Goal: Transaction & Acquisition: Download file/media

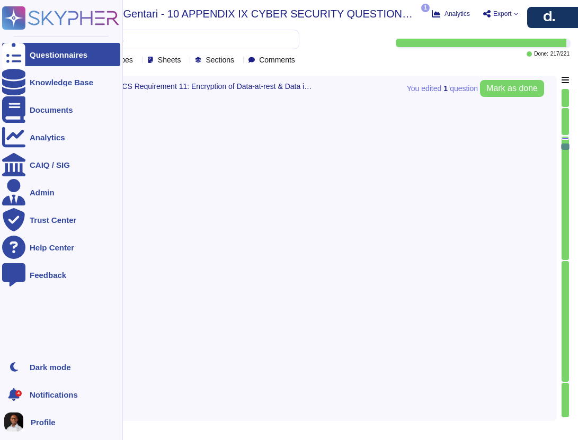
type textarea "All sensitive data, including sensitive personal data and customer information,…"
type textarea "Cryptographic processes for our cloud-based services are managed in accordance …"
type textarea "All sensitive data in transit is protected using TLS 1.2, which is in line with…"
type textarea "AWS has established policies and procedures to delineate standards for logical …"
type textarea "Deel has established a formal user account provisioning process that includes t…"
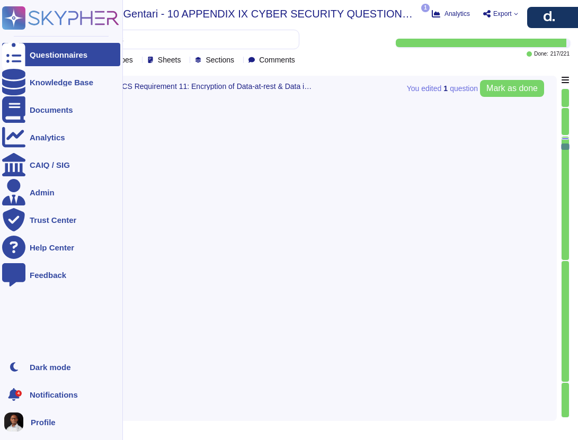
type textarea "Each and every information asset belonging to Deel is owned by an information a…"
type textarea "Unique user IDs are indeed assigned to individual Employees, Contractors, and t…"
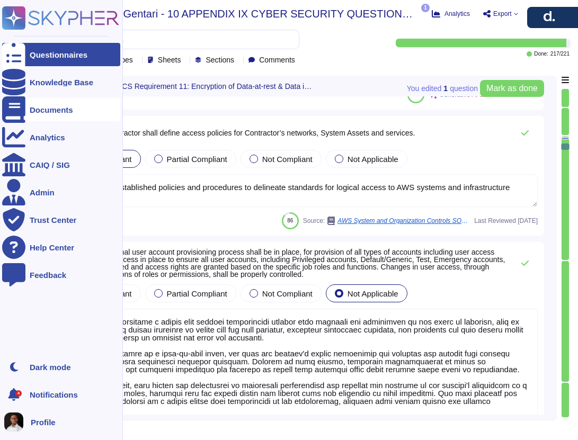
click at [52, 110] on div "Documents" at bounding box center [51, 110] width 43 height 8
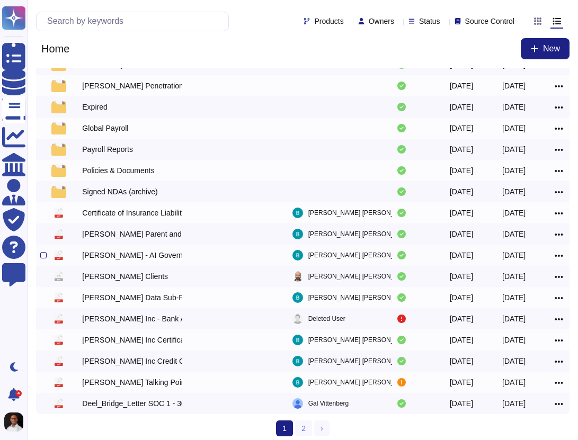
scroll to position [99, 0]
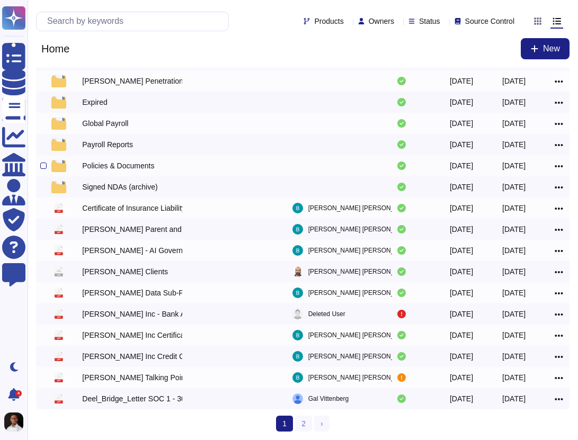
click at [132, 165] on div "Policies & Documents" at bounding box center [118, 166] width 72 height 11
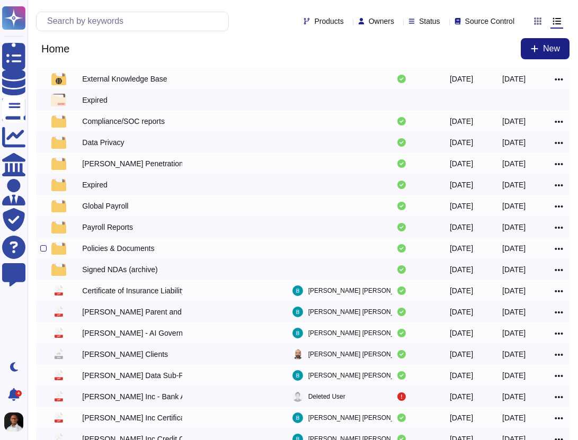
click at [132, 165] on div "Deel Penetration Testing Attestation Letter" at bounding box center [132, 163] width 100 height 11
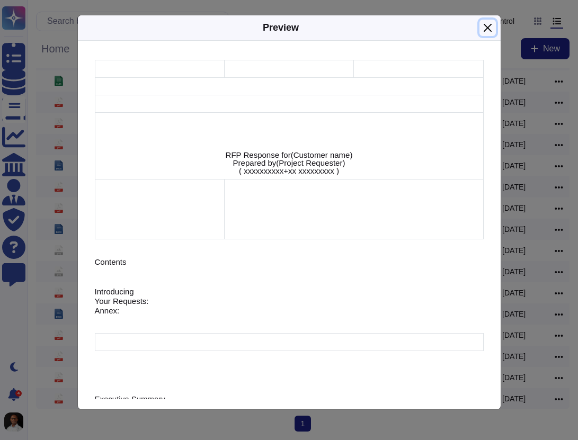
click at [488, 29] on button "Close" at bounding box center [487, 28] width 16 height 16
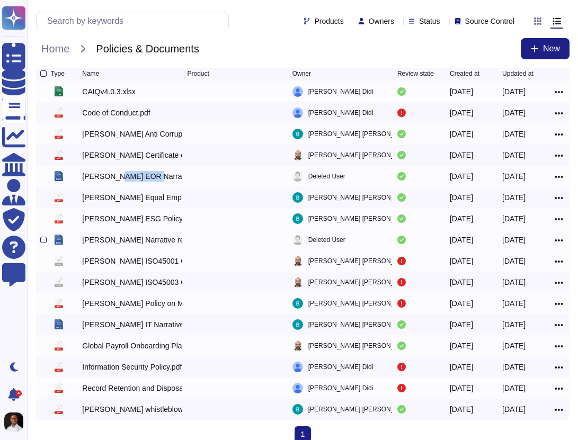
scroll to position [0, 0]
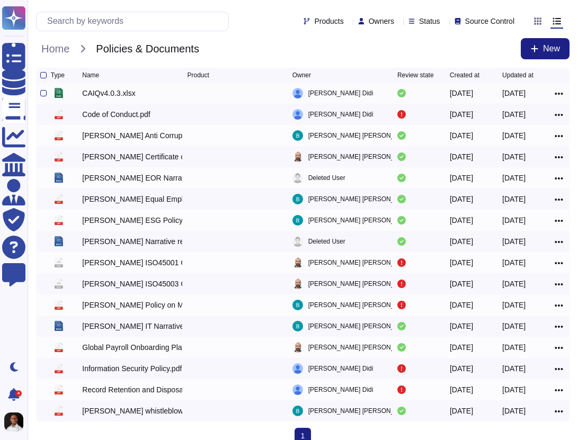
click at [115, 97] on div "CAIQv4.0.3.xlsx" at bounding box center [108, 93] width 53 height 11
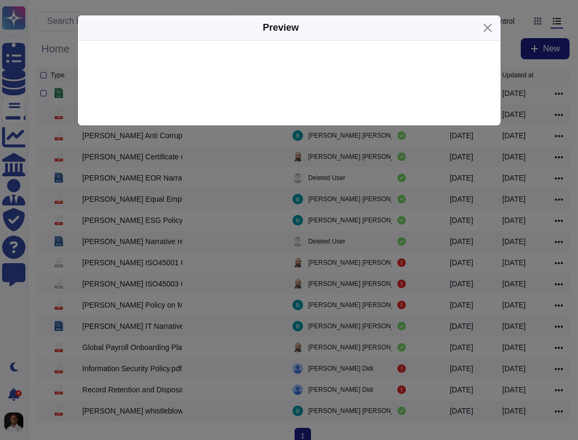
click at [115, 97] on div at bounding box center [289, 83] width 423 height 85
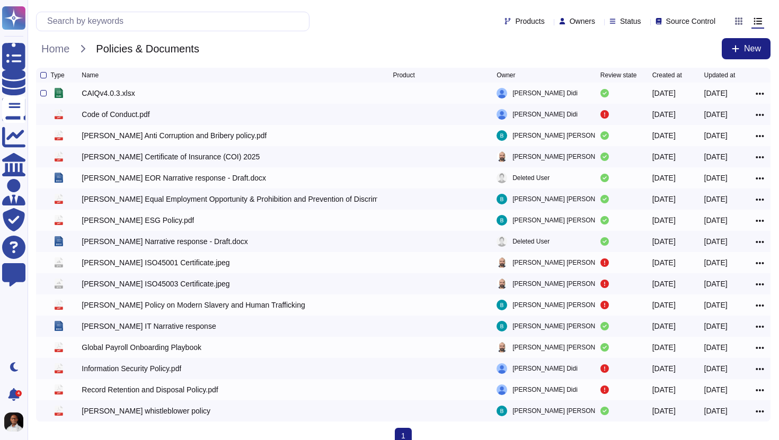
click at [577, 97] on icon at bounding box center [760, 94] width 8 height 10
click at [577, 144] on link "Download" at bounding box center [722, 140] width 84 height 15
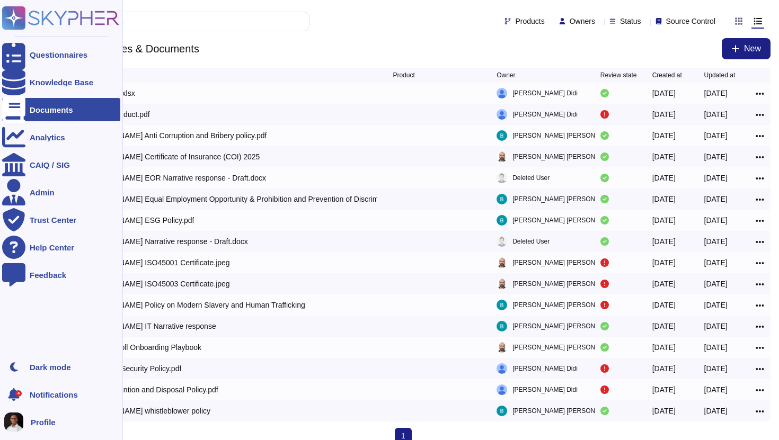
click at [23, 393] on div "4" at bounding box center [13, 394] width 23 height 23
